Goal: Information Seeking & Learning: Learn about a topic

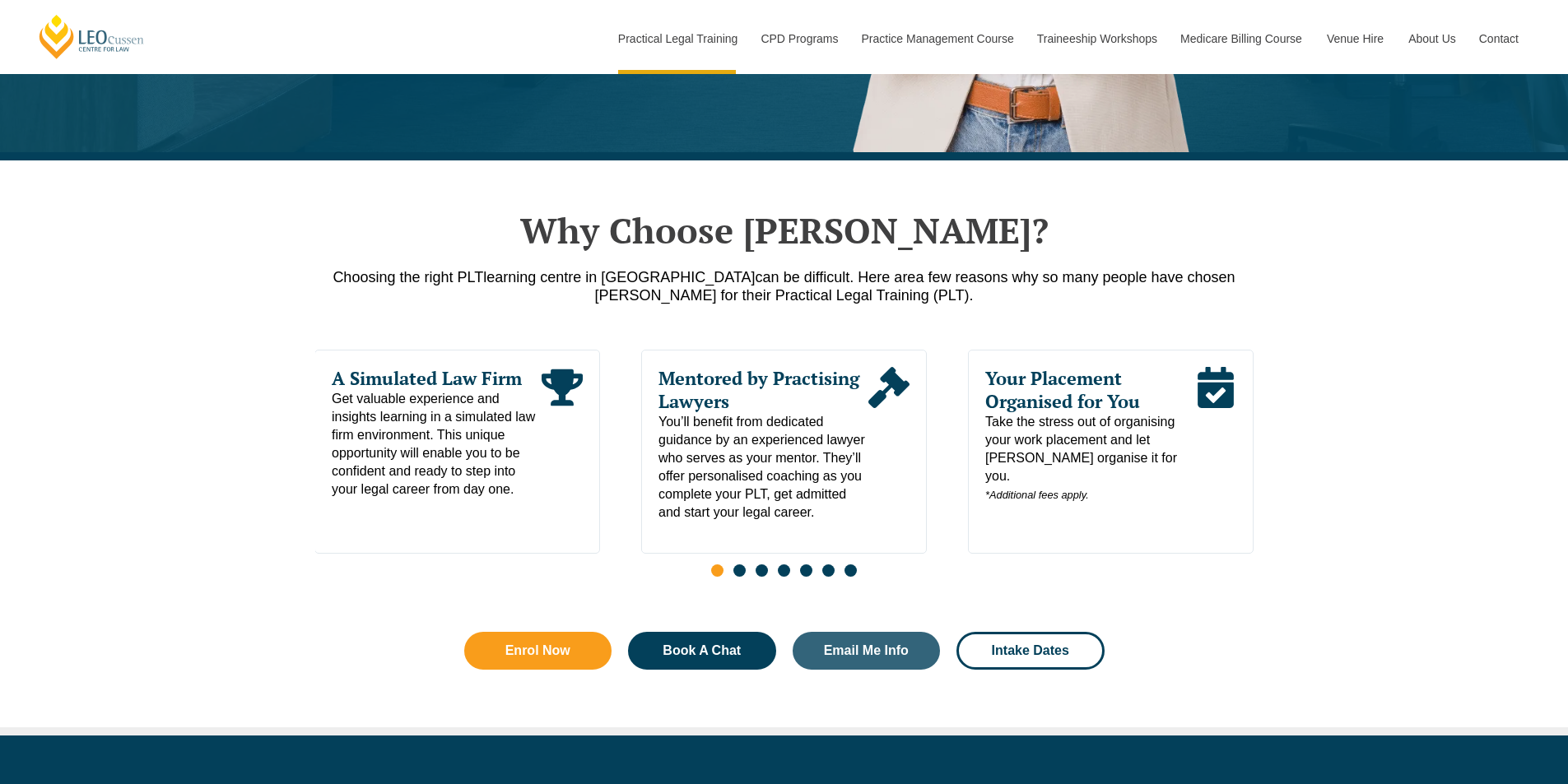
scroll to position [905, 0]
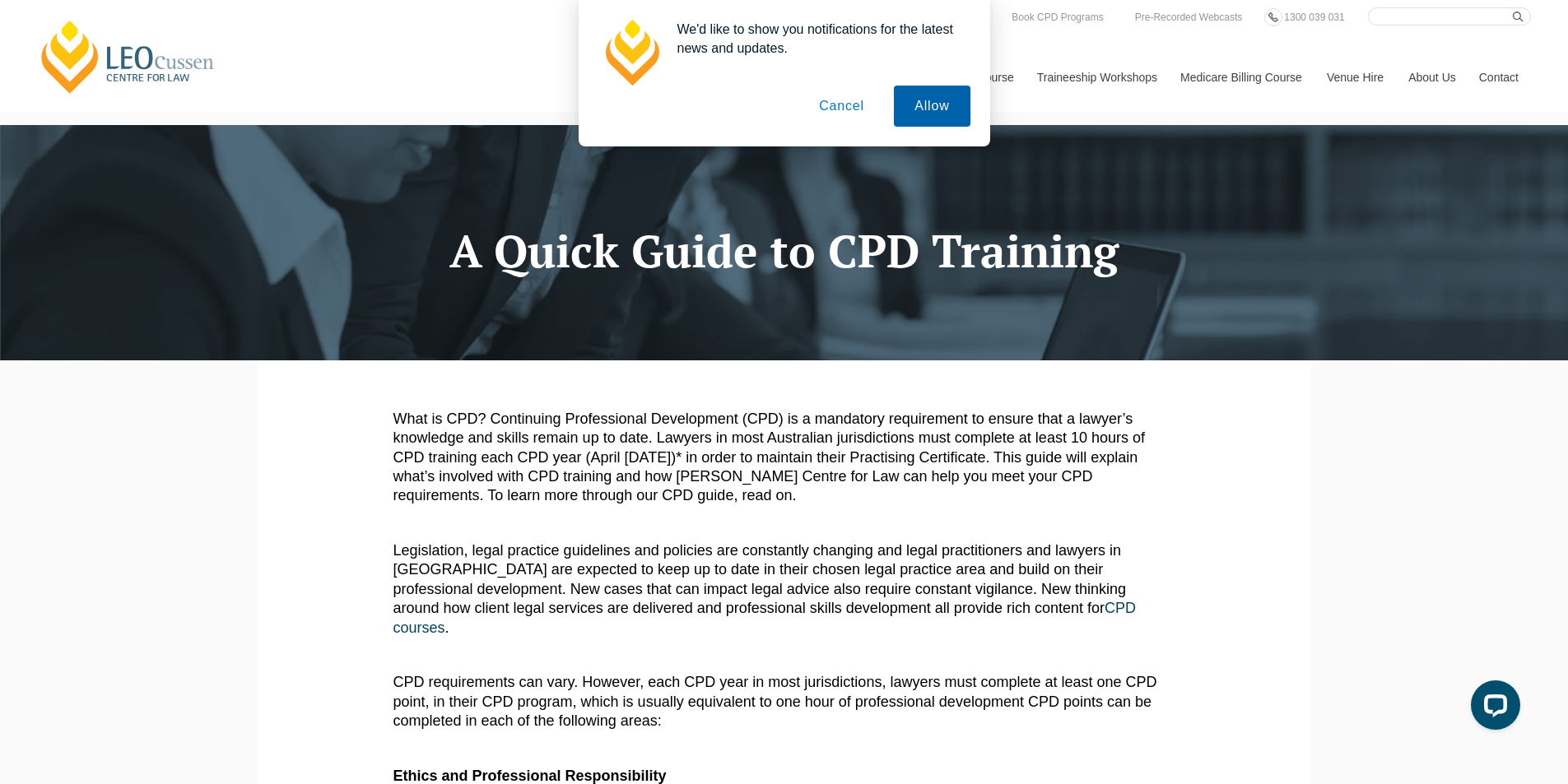
click at [923, 115] on button "Allow" at bounding box center [932, 106] width 76 height 41
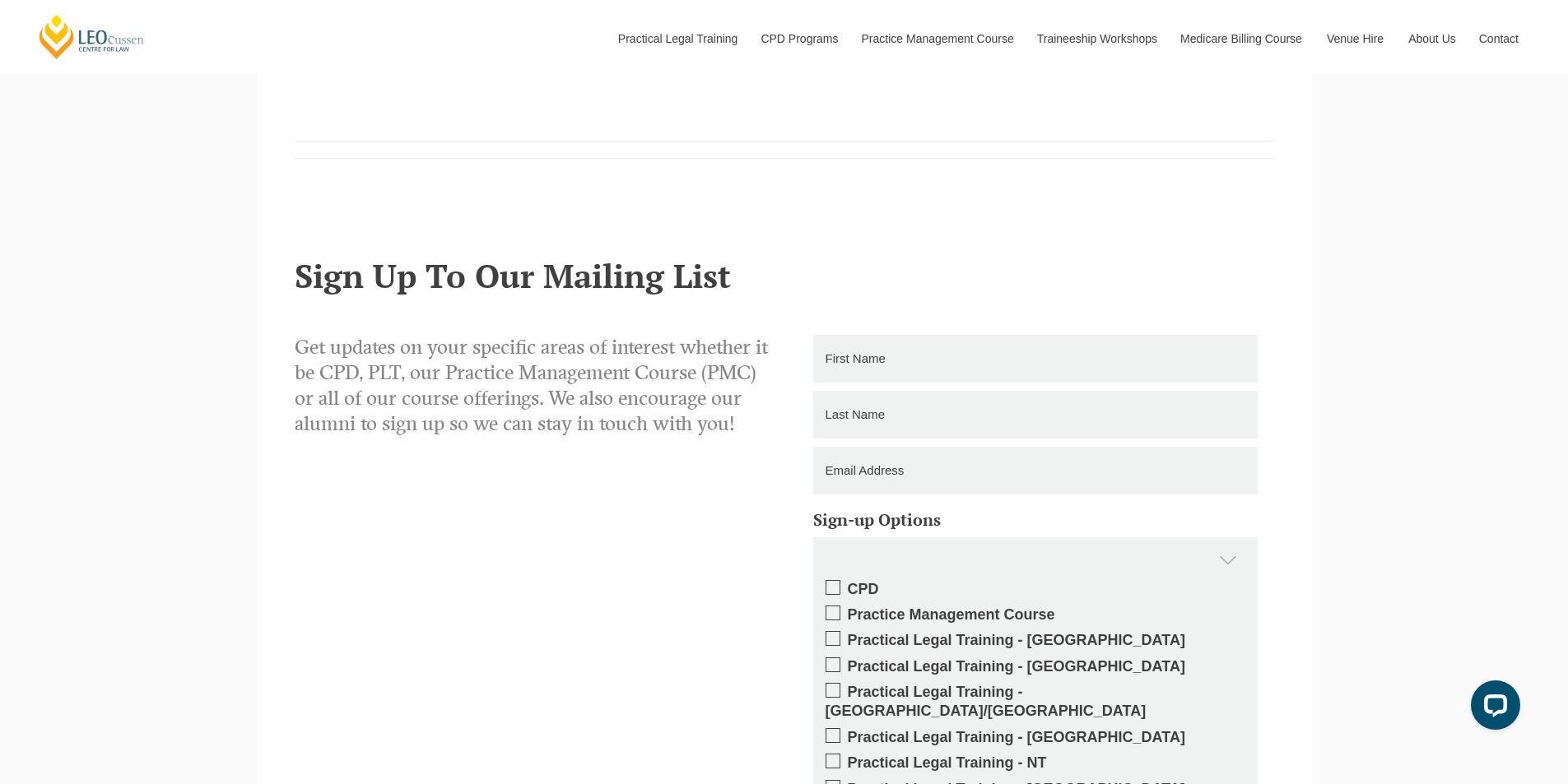
scroll to position [1892, 0]
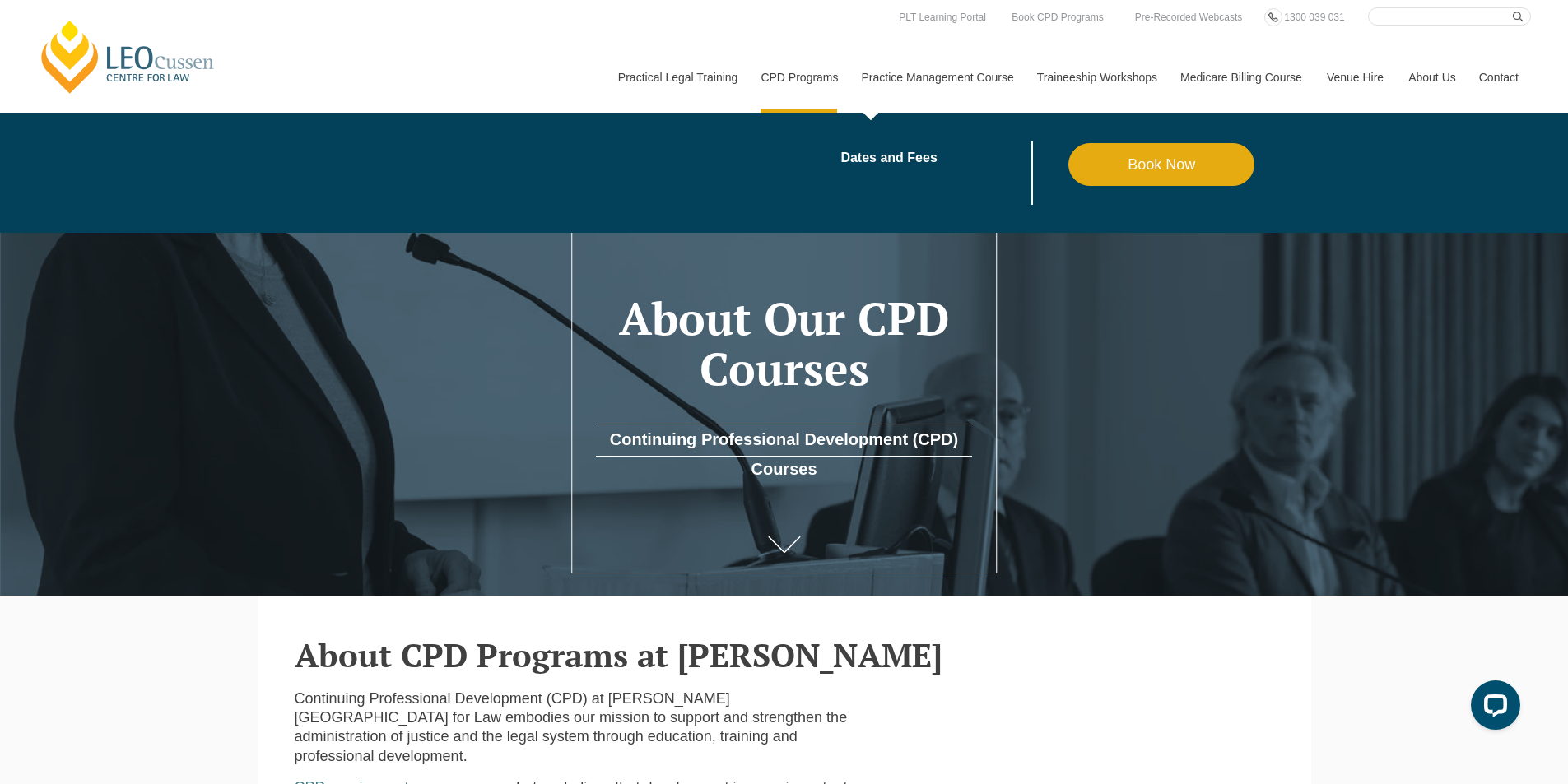
click at [990, 84] on link "Practice Management Course" at bounding box center [937, 77] width 175 height 70
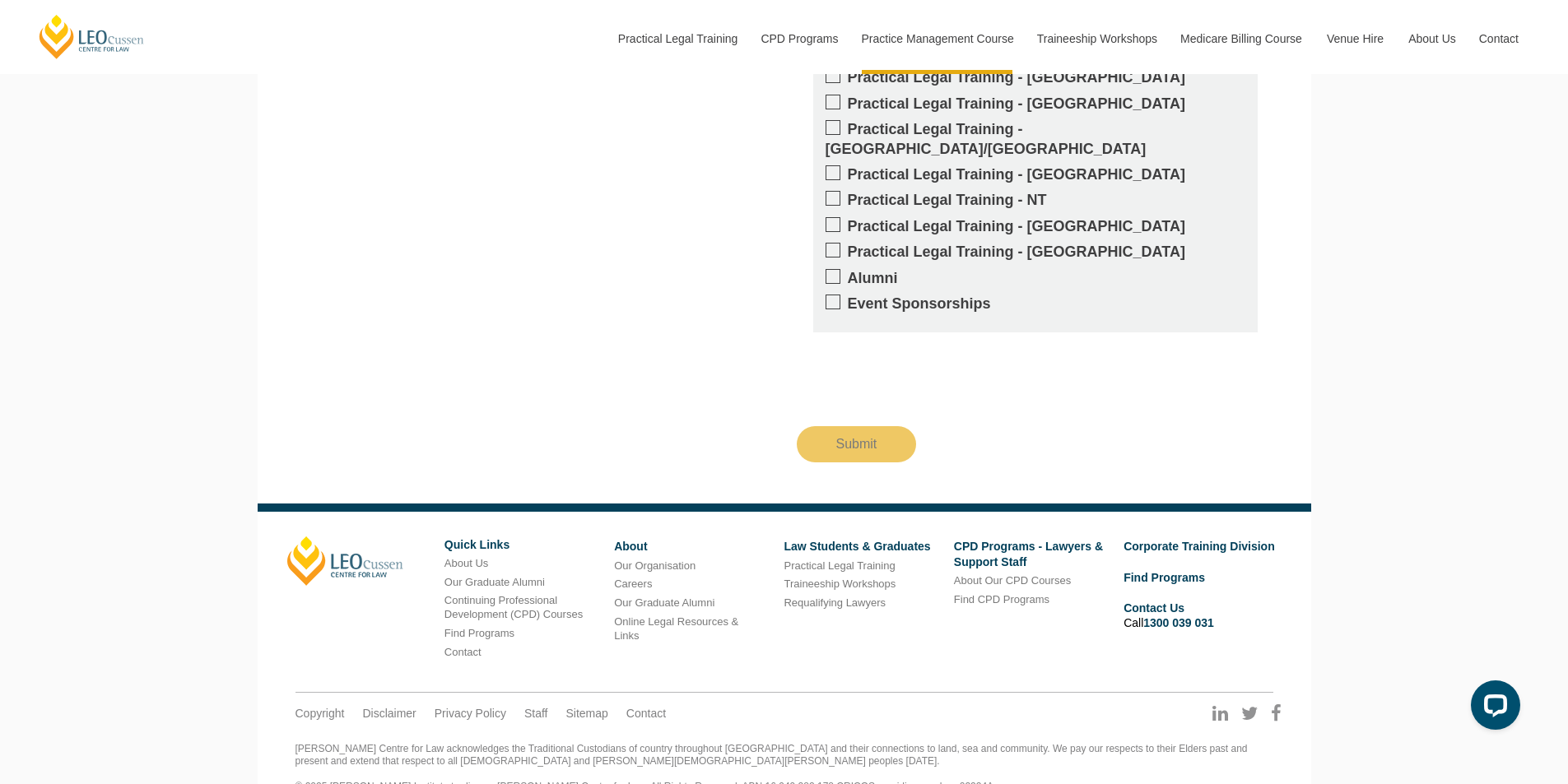
scroll to position [3784, 0]
